Goal: Complete application form

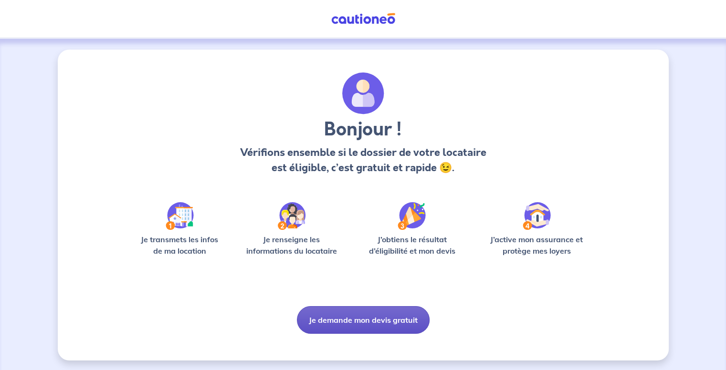
click at [400, 325] on button "Je demande mon devis gratuit" at bounding box center [363, 320] width 133 height 28
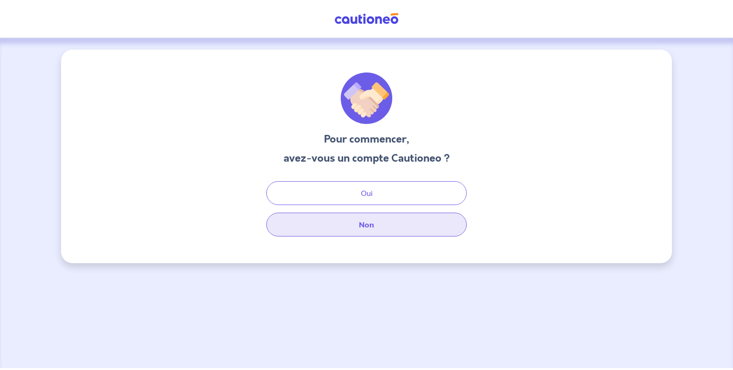
click at [376, 227] on button "Non" at bounding box center [366, 225] width 200 height 24
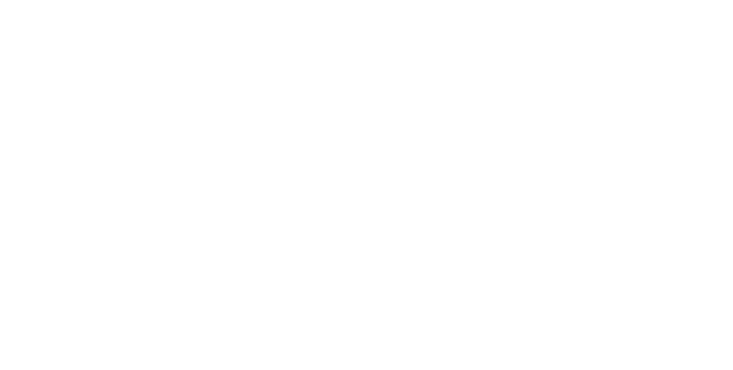
select select "FR"
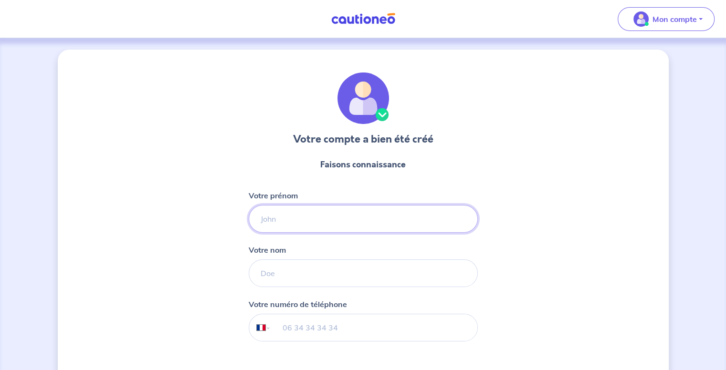
click at [320, 221] on input "Votre prénom" at bounding box center [363, 219] width 229 height 28
type input "[PERSON_NAME]"
type input "Khair"
select select "PS"
type input "0524 089 902"
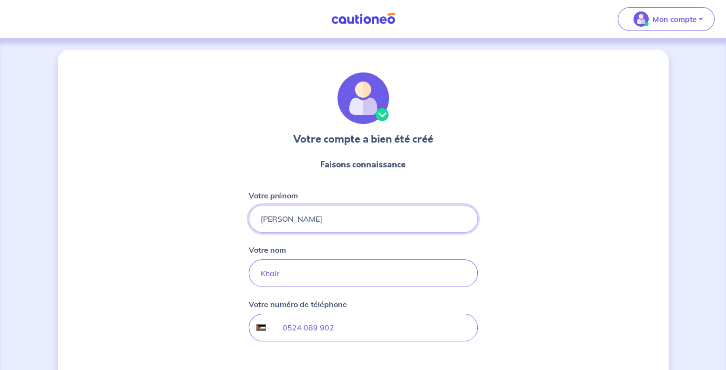
scroll to position [78, 0]
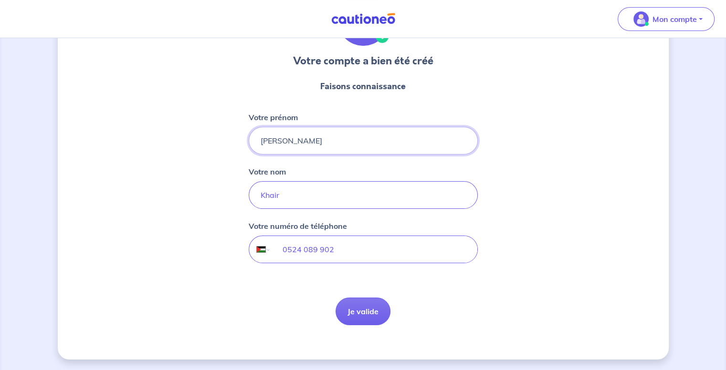
drag, startPoint x: 353, startPoint y: 241, endPoint x: 194, endPoint y: 257, distance: 159.7
click at [194, 257] on div "Votre compte a bien été créé Faisons connaissance Votre prénom [PERSON_NAME] no…" at bounding box center [363, 165] width 611 height 389
click at [255, 245] on select "International [GEOGRAPHIC_DATA] [GEOGRAPHIC_DATA] [GEOGRAPHIC_DATA] [GEOGRAPHIC…" at bounding box center [259, 249] width 20 height 27
select select "FR"
click at [249, 236] on select "International [GEOGRAPHIC_DATA] [GEOGRAPHIC_DATA] [GEOGRAPHIC_DATA] [GEOGRAPHIC…" at bounding box center [259, 249] width 20 height 27
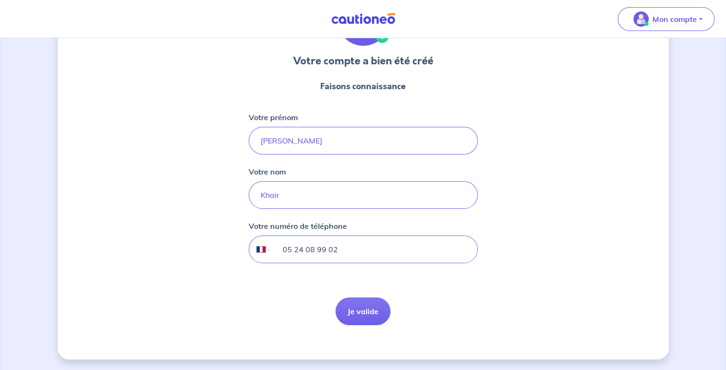
drag, startPoint x: 349, startPoint y: 246, endPoint x: 229, endPoint y: 261, distance: 121.7
click at [229, 261] on div "Votre compte a bien été créé Faisons connaissance Votre prénom [PERSON_NAME] no…" at bounding box center [363, 165] width 611 height 389
type input "07 59 61 16 49"
click at [357, 300] on button "Je valide" at bounding box center [363, 312] width 55 height 28
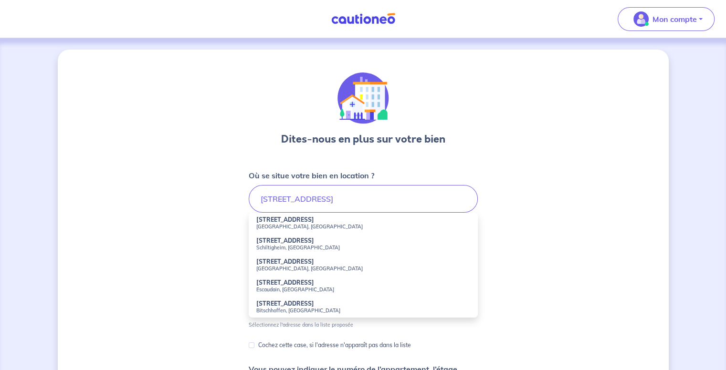
click at [292, 222] on strong "[STREET_ADDRESS]" at bounding box center [285, 219] width 58 height 7
type input "[STREET_ADDRESS]"
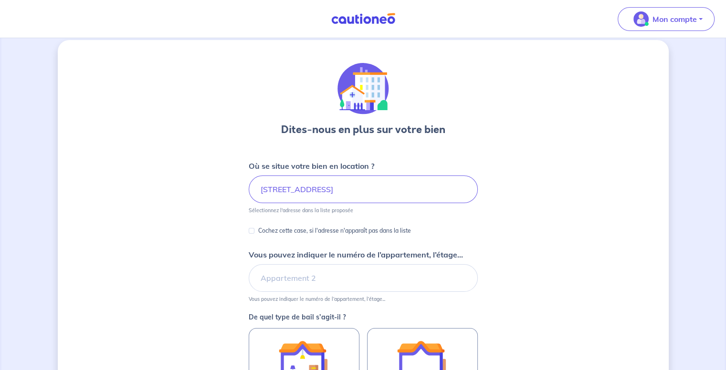
scroll to position [17, 0]
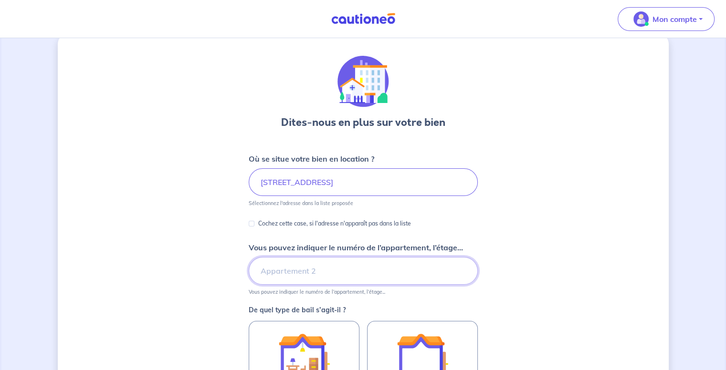
click at [314, 282] on input "Vous pouvez indiquer le numéro de l’appartement, l’étage..." at bounding box center [363, 271] width 229 height 28
type input "A"
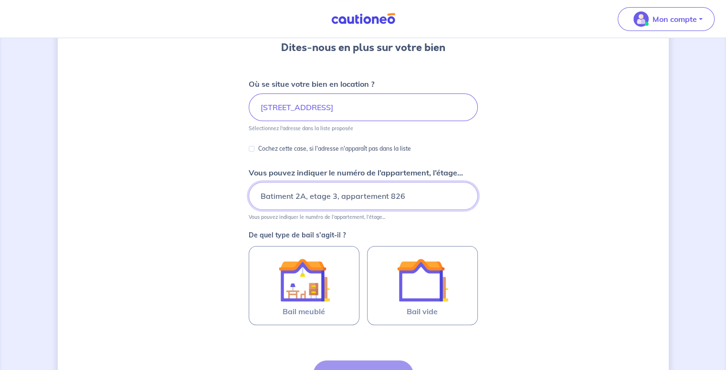
scroll to position [95, 0]
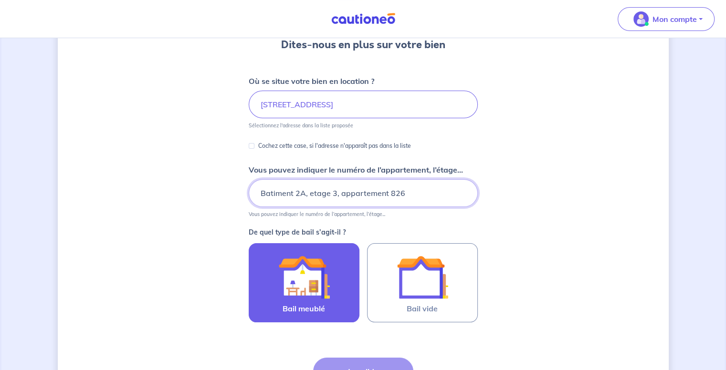
type input "Batiment 2A, etage 3, appartement 826"
click at [318, 297] on img at bounding box center [304, 278] width 52 height 52
click at [0, 0] on input "Bail meublé" at bounding box center [0, 0] width 0 height 0
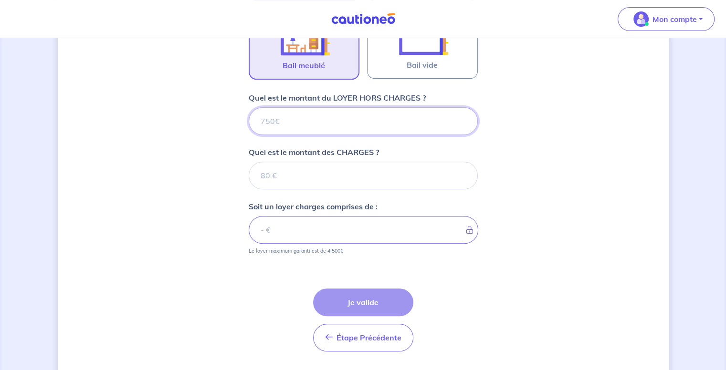
scroll to position [364, 0]
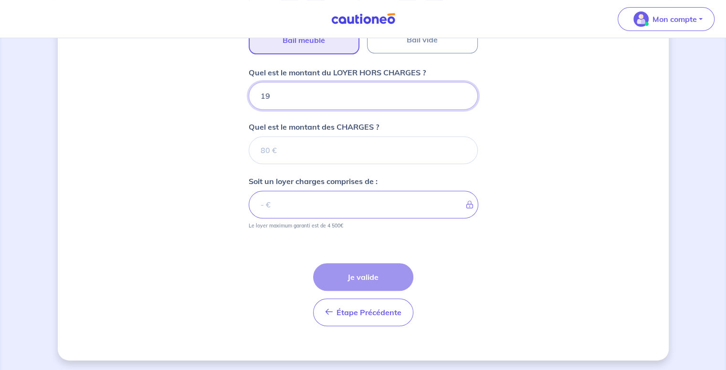
type input "197"
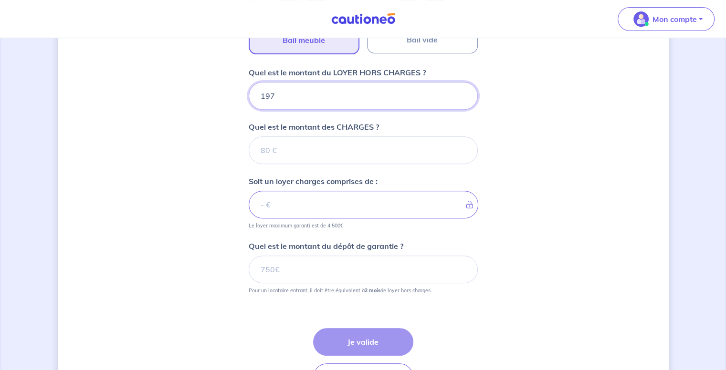
type input "197"
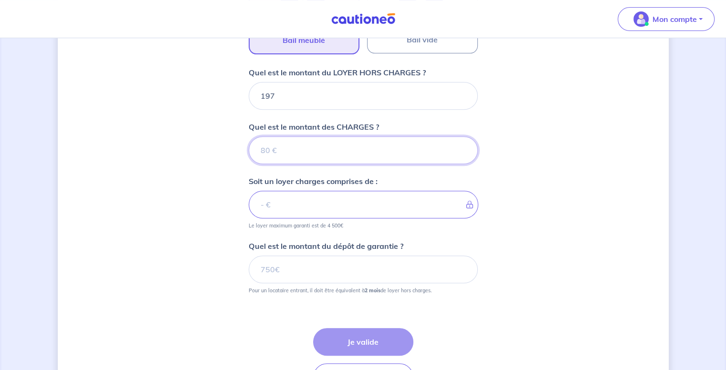
click at [290, 159] on input "Quel est le montant des CHARGES ?" at bounding box center [363, 151] width 229 height 28
type input "0"
type input "197"
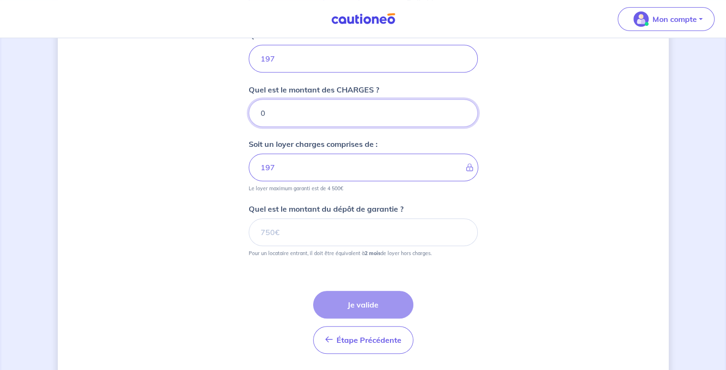
scroll to position [401, 0]
type input "0"
click at [311, 230] on input "Quel est le montant du dépôt de garantie ?" at bounding box center [363, 232] width 229 height 28
type input "0"
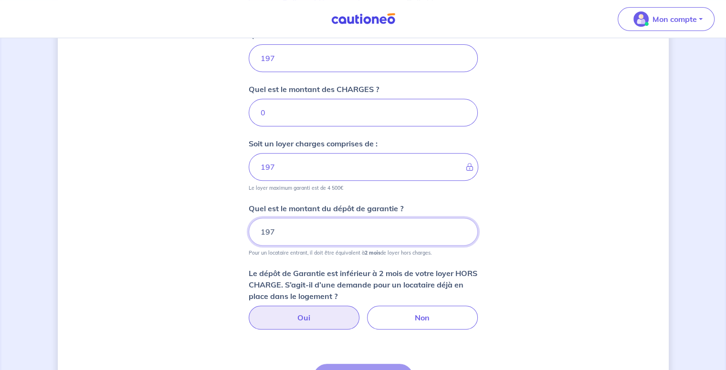
type input "197"
click at [302, 316] on label "Oui" at bounding box center [304, 318] width 111 height 24
click at [360, 312] on input "Oui" at bounding box center [363, 309] width 6 height 6
radio input "true"
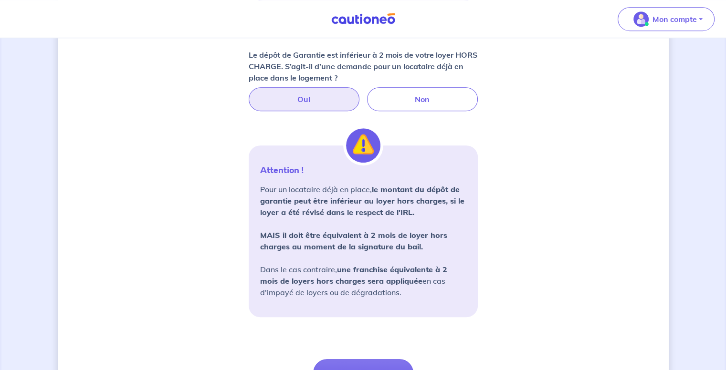
scroll to position [691, 0]
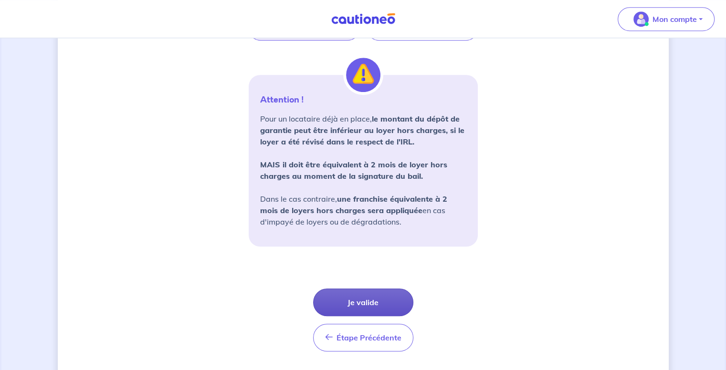
click at [347, 291] on button "Je valide" at bounding box center [363, 303] width 100 height 28
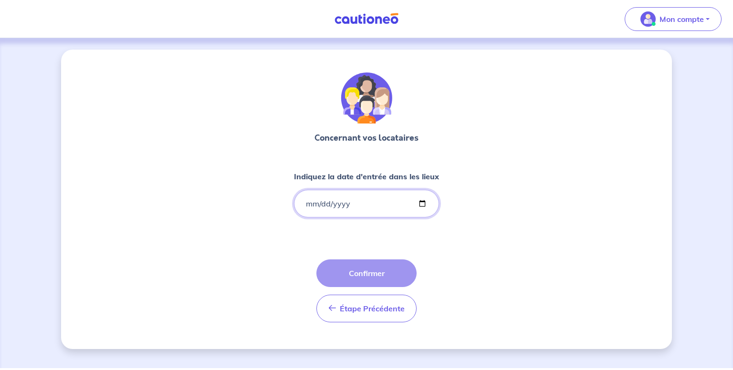
click at [390, 212] on input "Indiquez la date d'entrée dans les lieux" at bounding box center [366, 204] width 145 height 28
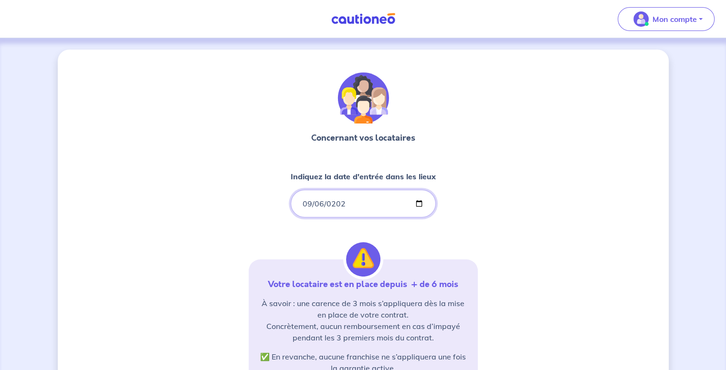
type input "[DATE]"
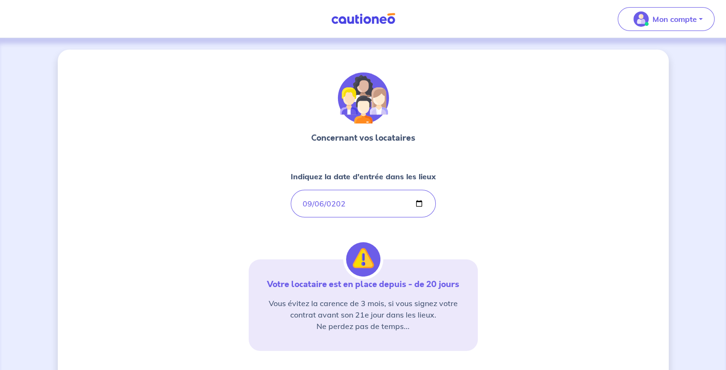
click at [510, 236] on div "Concernant vos locataires Indiquez la date d'entrée dans les lieux [DATE] Votre…" at bounding box center [363, 270] width 611 height 441
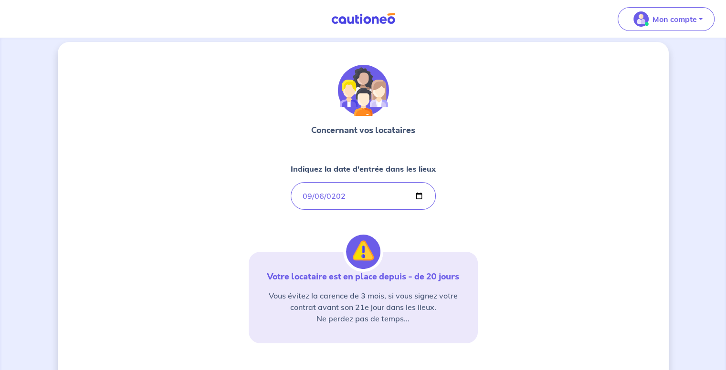
scroll to position [8, 0]
click at [322, 194] on input "[DATE]" at bounding box center [363, 196] width 145 height 28
click at [312, 196] on input "[DATE]" at bounding box center [363, 196] width 145 height 28
click at [307, 197] on input "[DATE]" at bounding box center [363, 196] width 145 height 28
click at [317, 197] on input "[DATE]" at bounding box center [363, 196] width 145 height 28
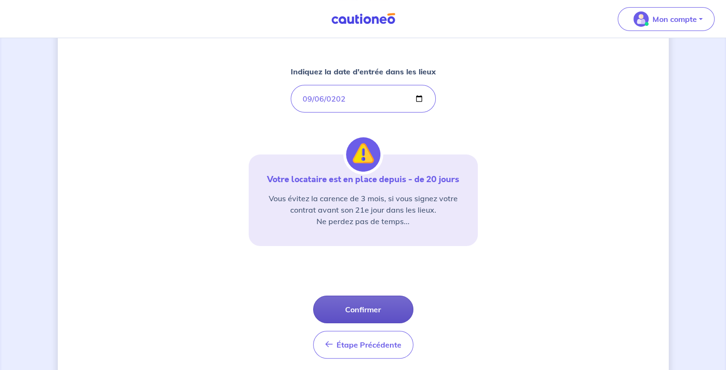
click at [366, 314] on button "Confirmer" at bounding box center [363, 310] width 100 height 28
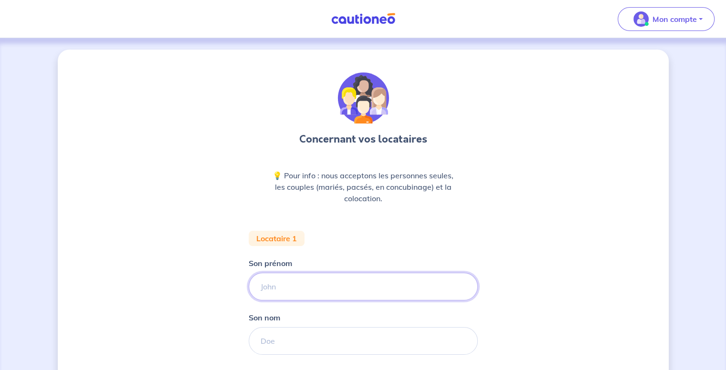
click at [319, 283] on input "Son prénom" at bounding box center [363, 287] width 229 height 28
type input "[PERSON_NAME]"
click at [311, 326] on div "Son nom" at bounding box center [363, 333] width 229 height 43
click at [311, 333] on input "Son nom" at bounding box center [363, 341] width 229 height 28
type input "Khair"
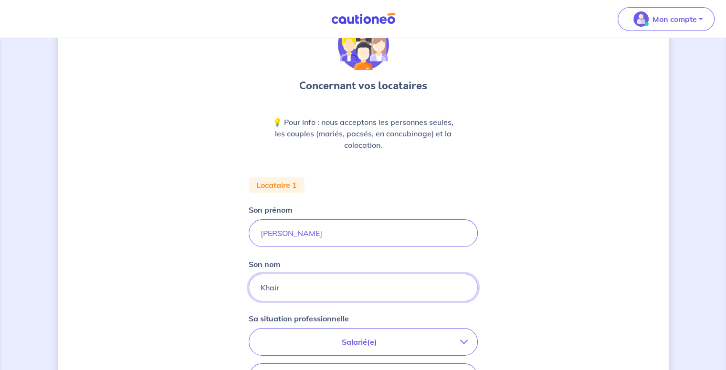
scroll to position [89, 0]
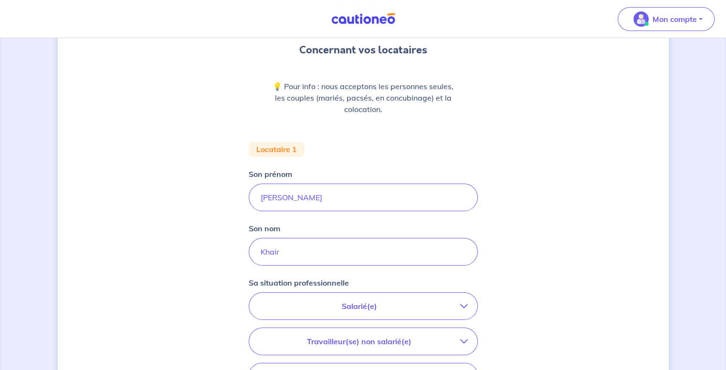
drag, startPoint x: 347, startPoint y: 303, endPoint x: 459, endPoint y: 167, distance: 175.6
click at [459, 167] on form "Locataire 1 Son prénom [PERSON_NAME] nom [PERSON_NAME] situation professionnell…" at bounding box center [363, 339] width 229 height 395
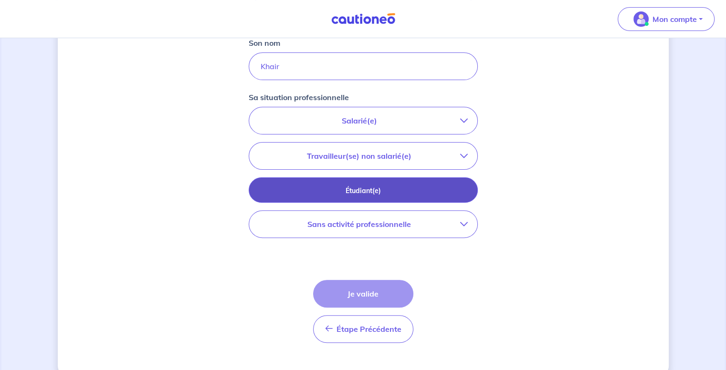
click at [385, 184] on button "Étudiant(e)" at bounding box center [363, 190] width 229 height 25
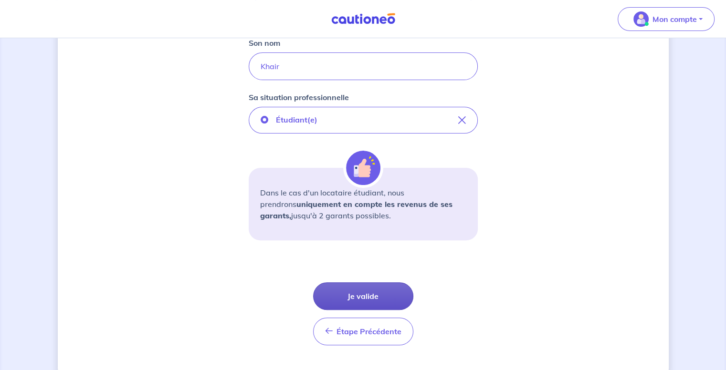
click at [368, 291] on button "Je valide" at bounding box center [363, 297] width 100 height 28
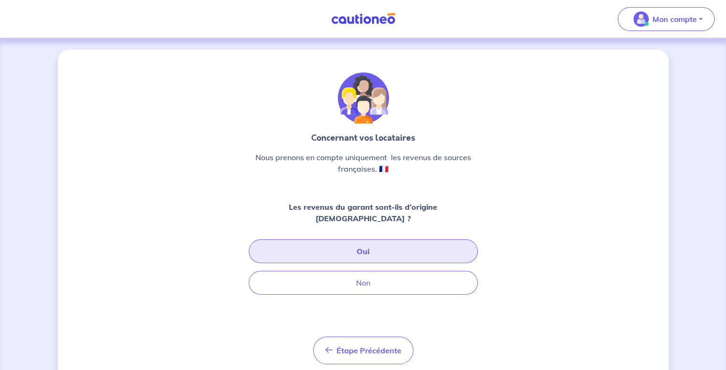
click at [392, 246] on button "Oui" at bounding box center [363, 252] width 229 height 24
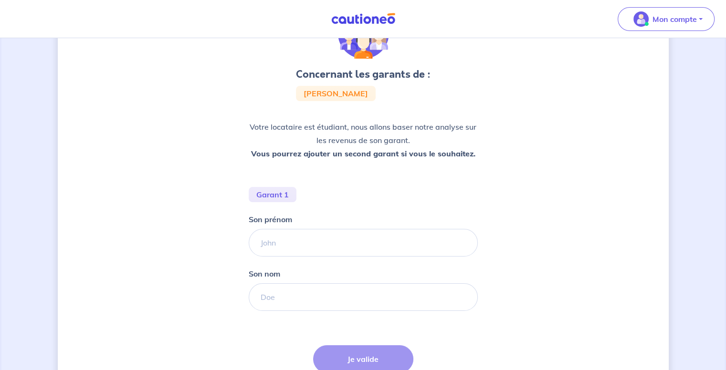
scroll to position [65, 0]
click at [363, 242] on input "Son prénom" at bounding box center [363, 243] width 229 height 28
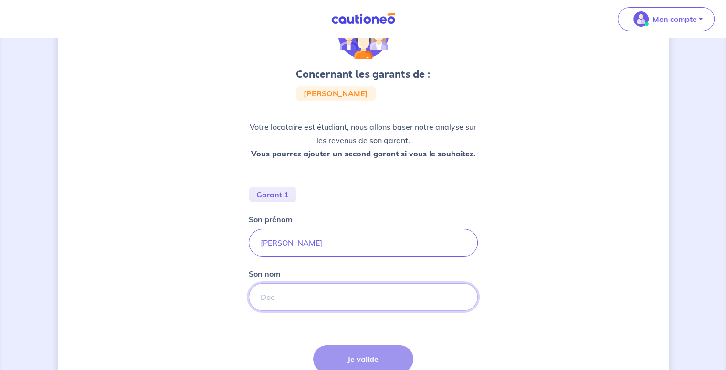
click at [307, 293] on input "Son nom" at bounding box center [363, 298] width 229 height 28
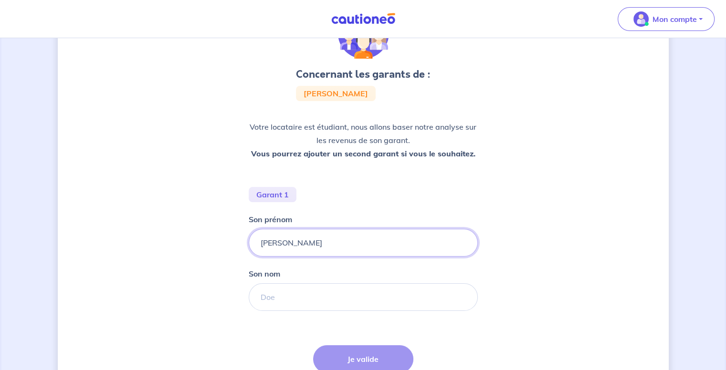
drag, startPoint x: 321, startPoint y: 230, endPoint x: 249, endPoint y: 241, distance: 73.0
click at [249, 241] on input "[PERSON_NAME]" at bounding box center [363, 243] width 229 height 28
type input "l"
type input "[PERSON_NAME]"
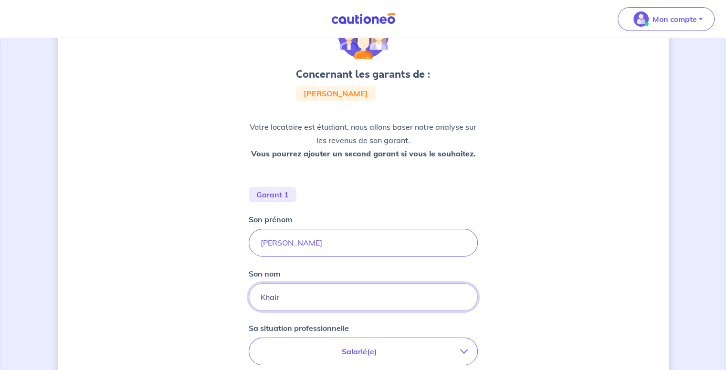
type input "Khair"
click at [284, 277] on div "Son nom [PERSON_NAME]" at bounding box center [363, 289] width 229 height 43
click at [288, 350] on p "Salarié(e)" at bounding box center [359, 351] width 201 height 11
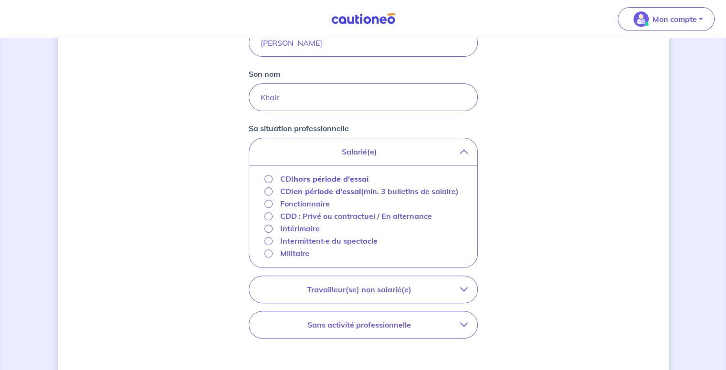
scroll to position [264, 0]
click at [353, 155] on p "Salarié(e)" at bounding box center [359, 152] width 201 height 11
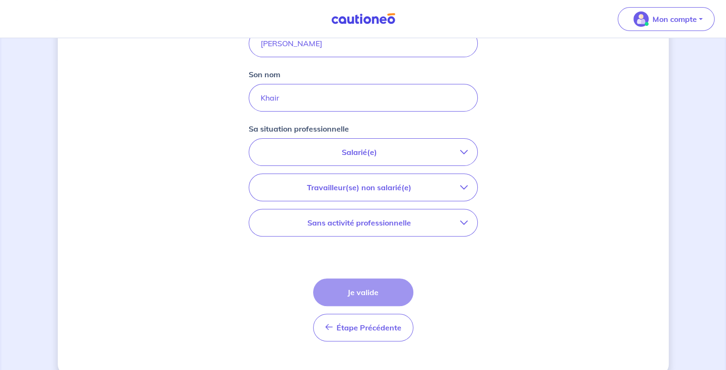
click at [351, 183] on p "Travailleur(se) non salarié(e)" at bounding box center [359, 187] width 201 height 11
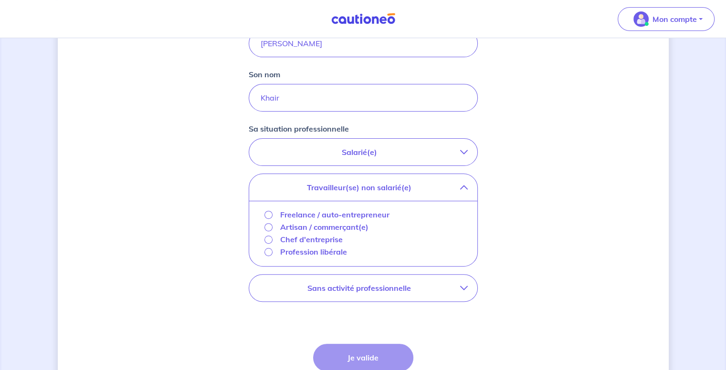
click at [200, 260] on div "Concernant les garants de : [PERSON_NAME] locataire est étudiant, nous allons b…" at bounding box center [363, 113] width 611 height 656
click at [304, 292] on p "Sans activité professionnelle" at bounding box center [359, 288] width 201 height 11
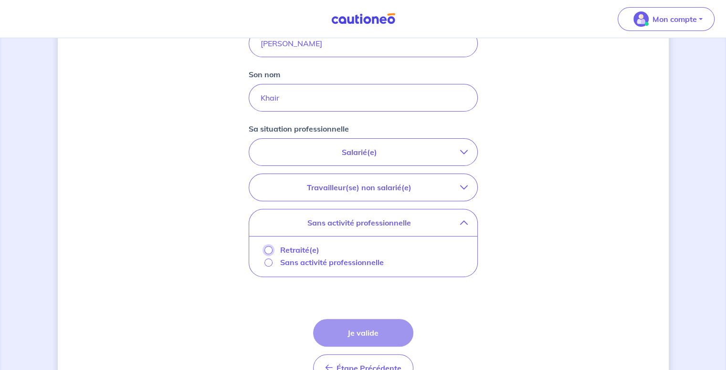
click at [265, 246] on input "Retraité(e)" at bounding box center [268, 250] width 8 height 8
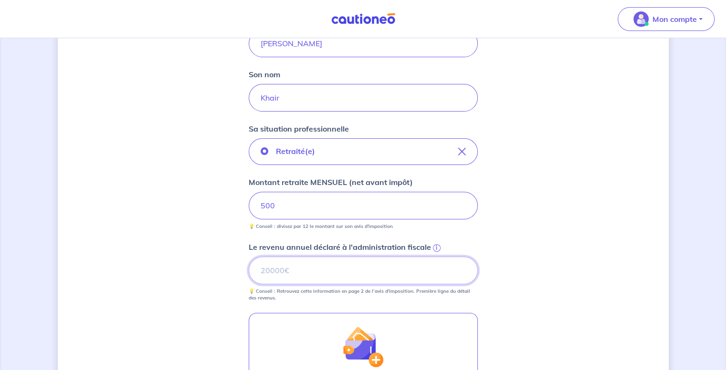
click at [400, 264] on input "Le revenu annuel déclaré à l'administration fiscale i" at bounding box center [363, 271] width 229 height 28
type input "9000"
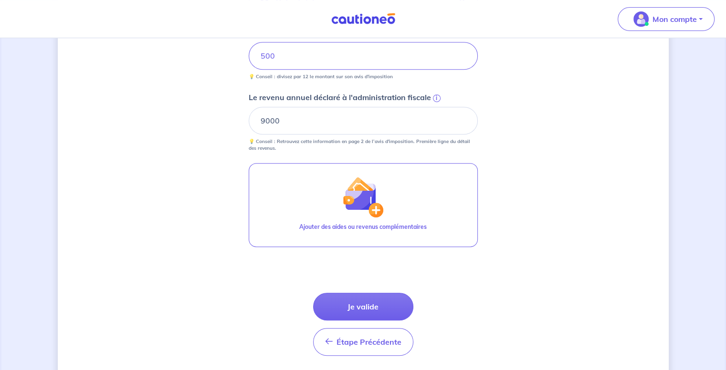
scroll to position [414, 0]
click at [380, 314] on button "Je valide" at bounding box center [363, 307] width 100 height 28
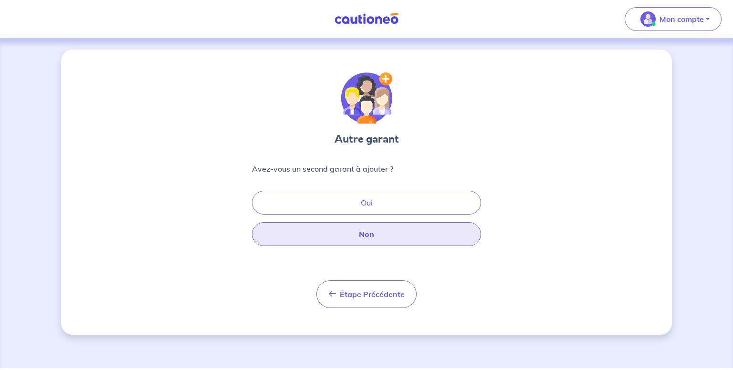
click at [393, 232] on button "Non" at bounding box center [366, 234] width 229 height 24
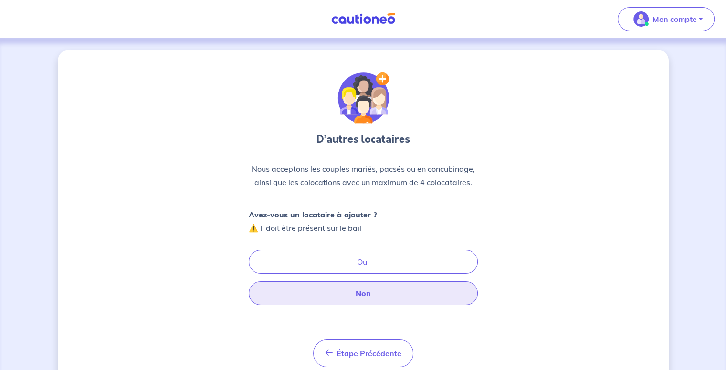
click at [358, 289] on button "Non" at bounding box center [363, 294] width 229 height 24
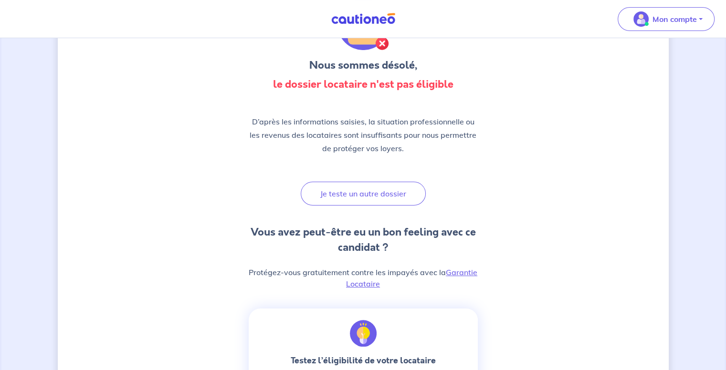
scroll to position [84, 0]
